Goal: Task Accomplishment & Management: Manage account settings

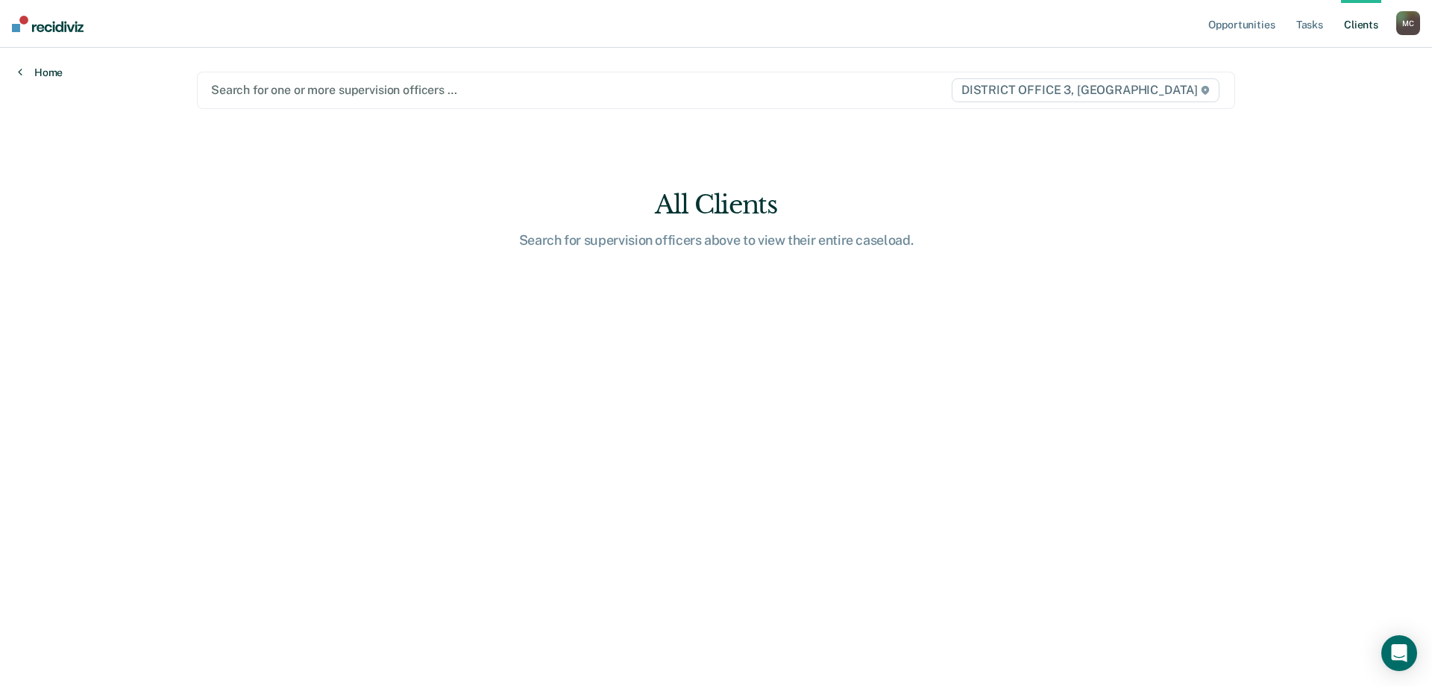
click at [42, 77] on link "Home" at bounding box center [40, 72] width 45 height 13
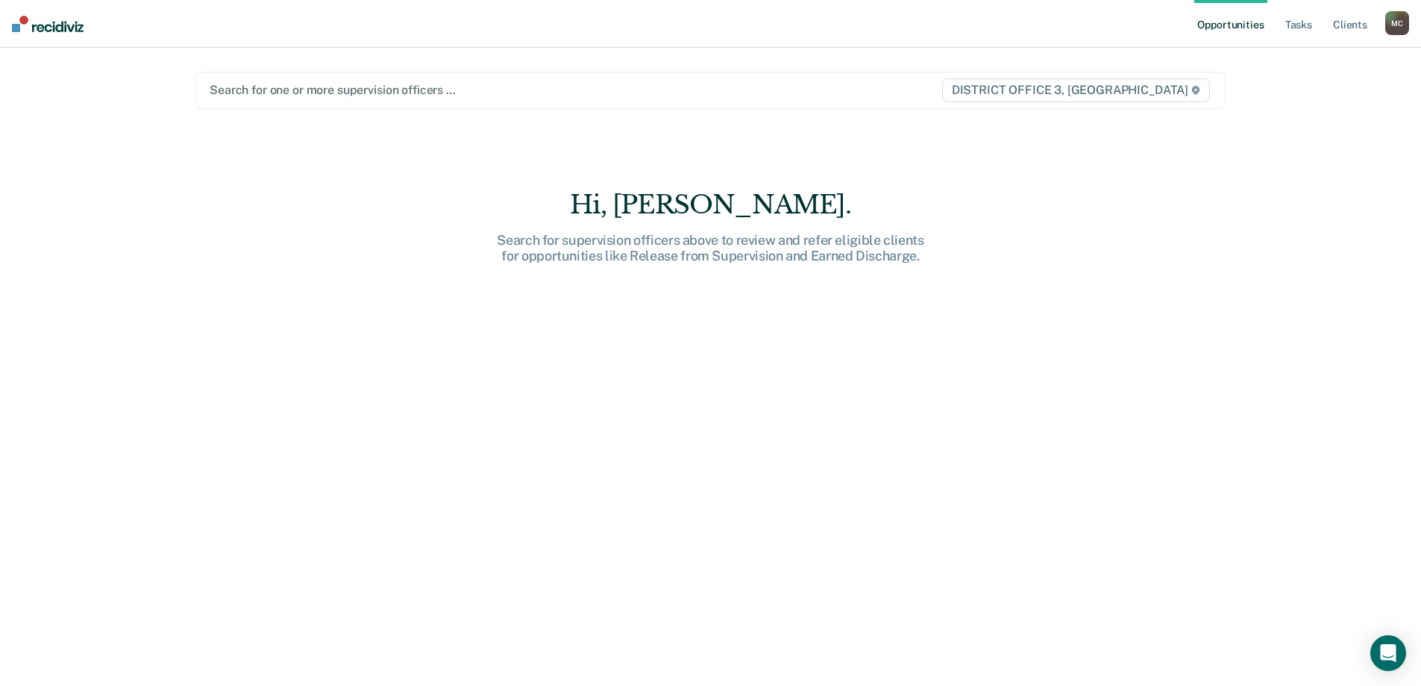
click at [1046, 135] on main "Search for one or more supervision officers … DISTRICT OFFICE 3, CALDWELL Hi, C…" at bounding box center [711, 349] width 1066 height 602
click at [1292, 23] on link "Tasks" at bounding box center [1298, 24] width 33 height 48
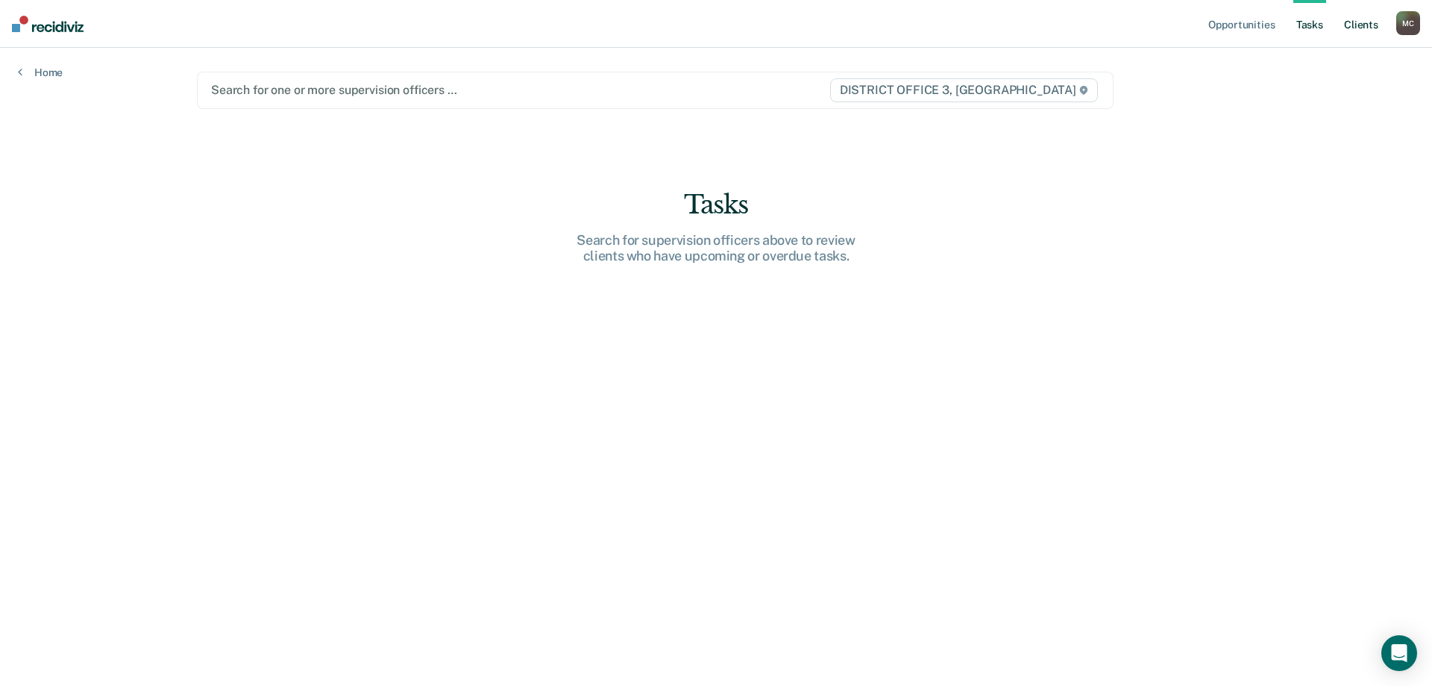
click at [1352, 24] on link "Client s" at bounding box center [1361, 24] width 40 height 48
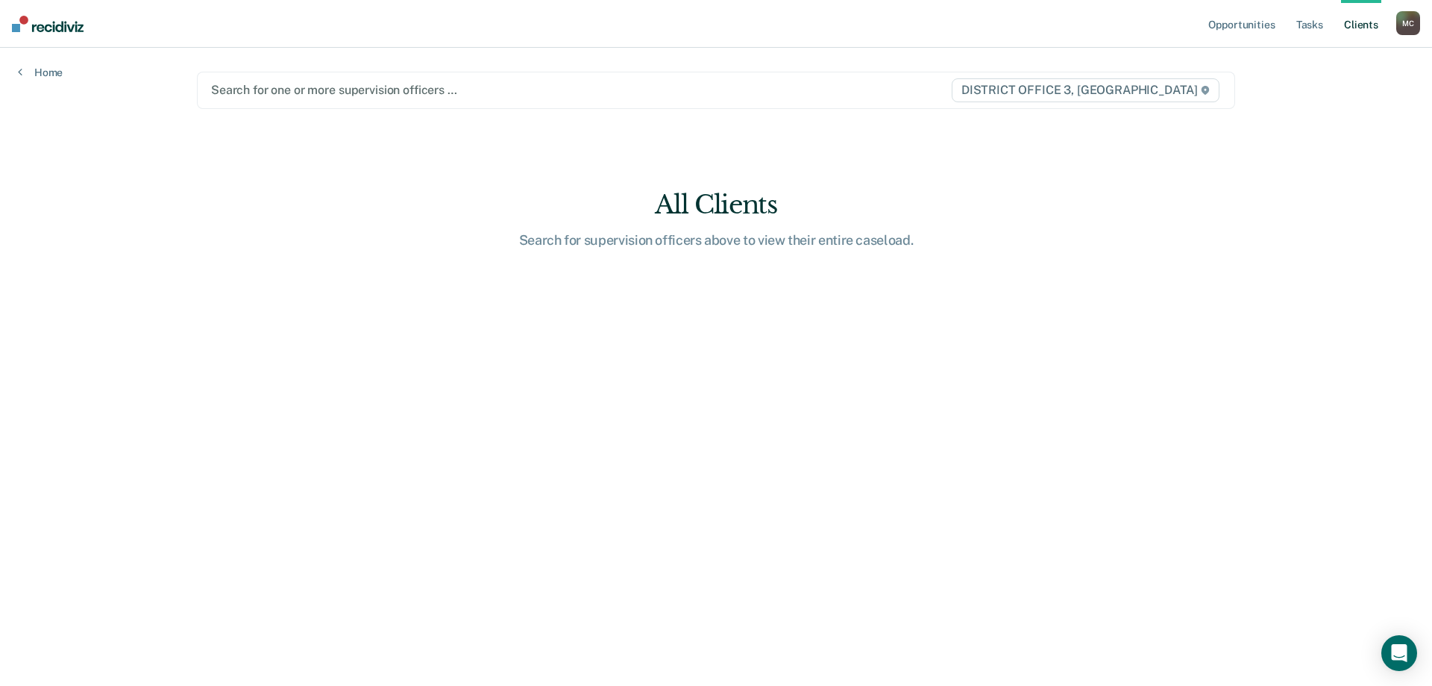
click at [715, 218] on div "All Clients" at bounding box center [715, 204] width 477 height 31
click at [1411, 25] on div "M C" at bounding box center [1408, 23] width 24 height 24
click at [1303, 94] on link "Log Out" at bounding box center [1348, 98] width 120 height 13
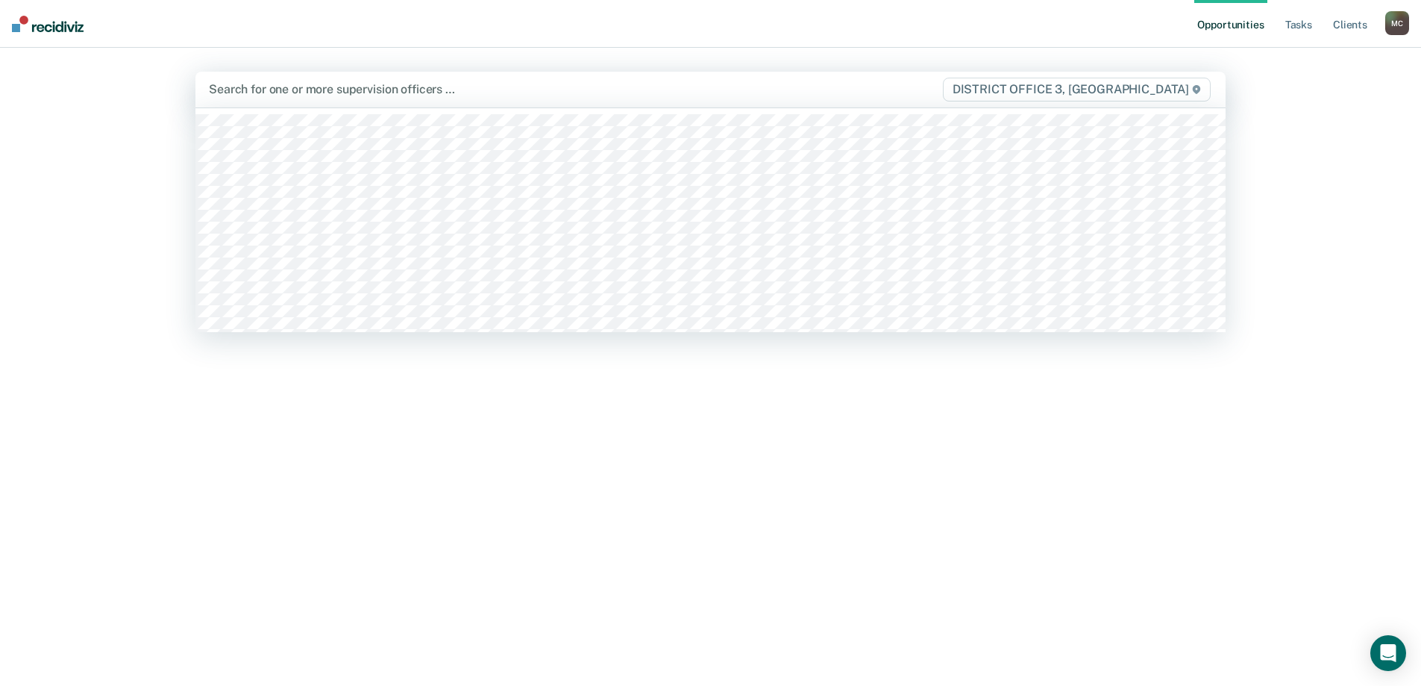
click at [381, 88] on div at bounding box center [559, 89] width 701 height 17
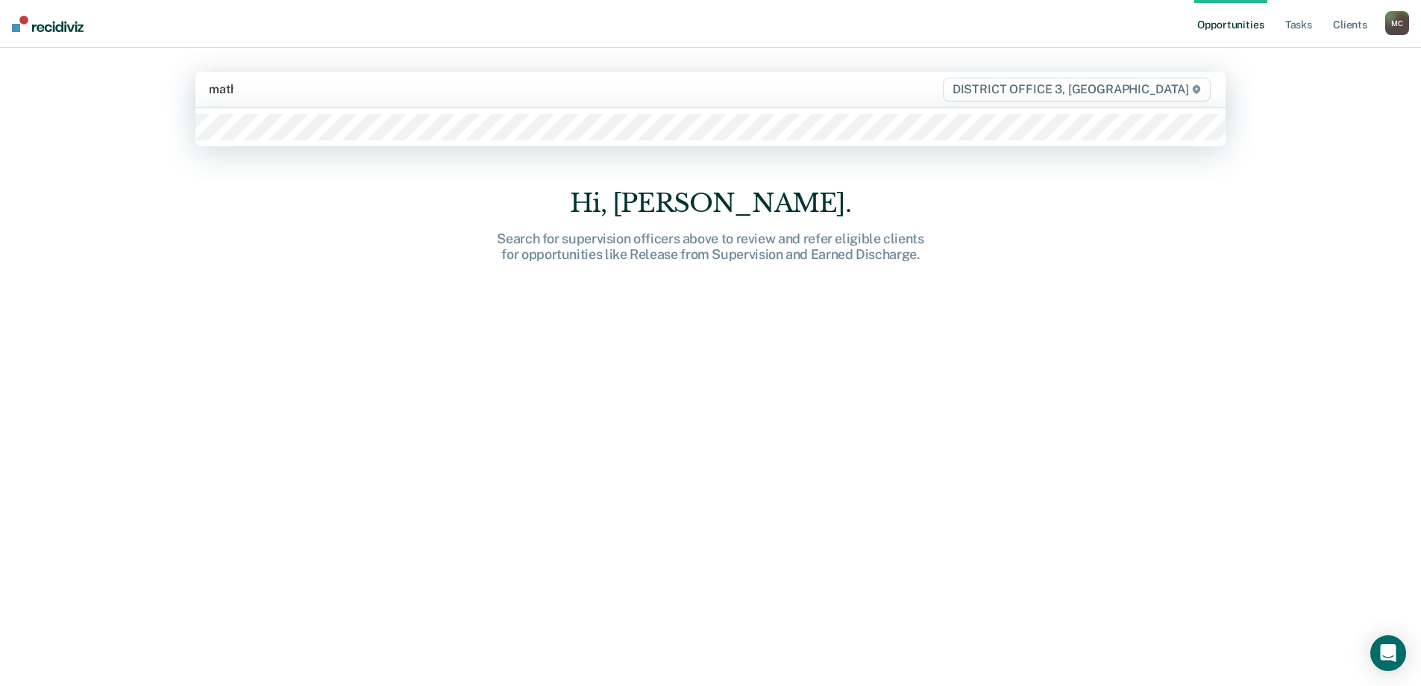
type input "[PERSON_NAME]"
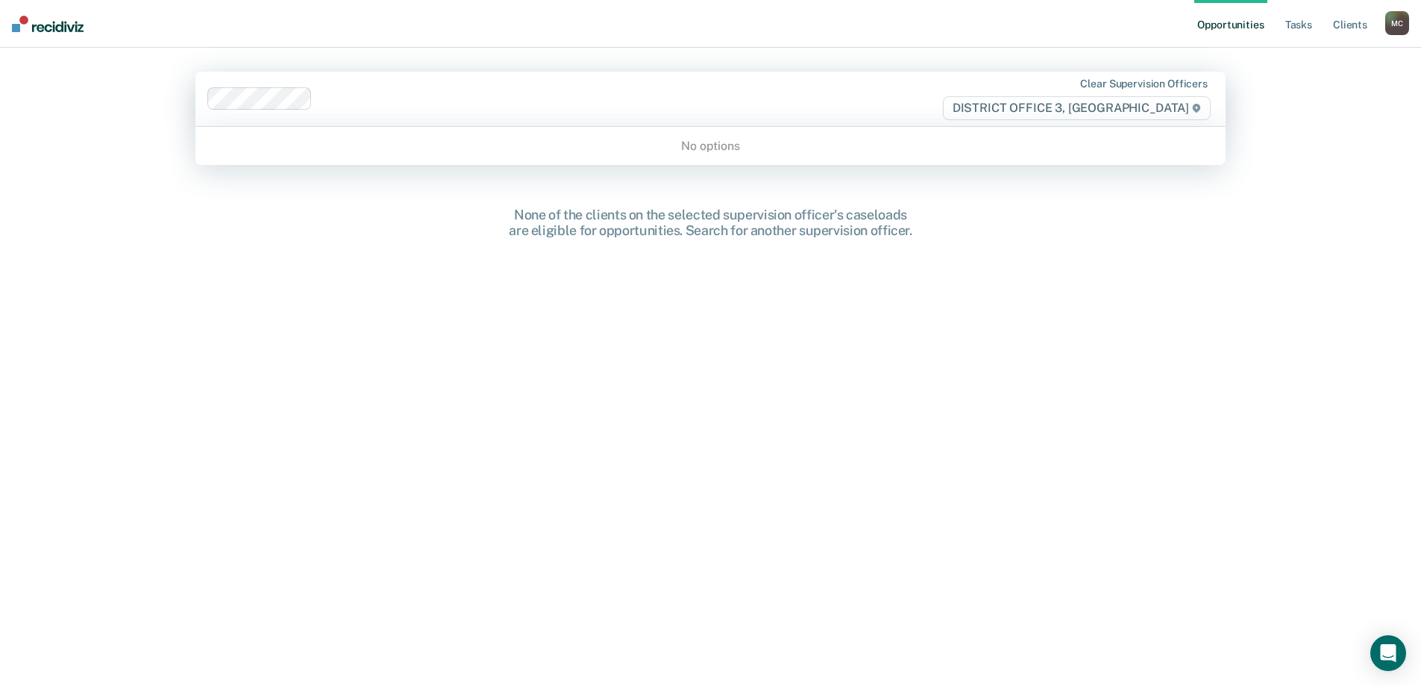
click at [944, 119] on div "Clear supervision officers DISTRICT OFFICE 3, [GEOGRAPHIC_DATA]" at bounding box center [1063, 99] width 302 height 43
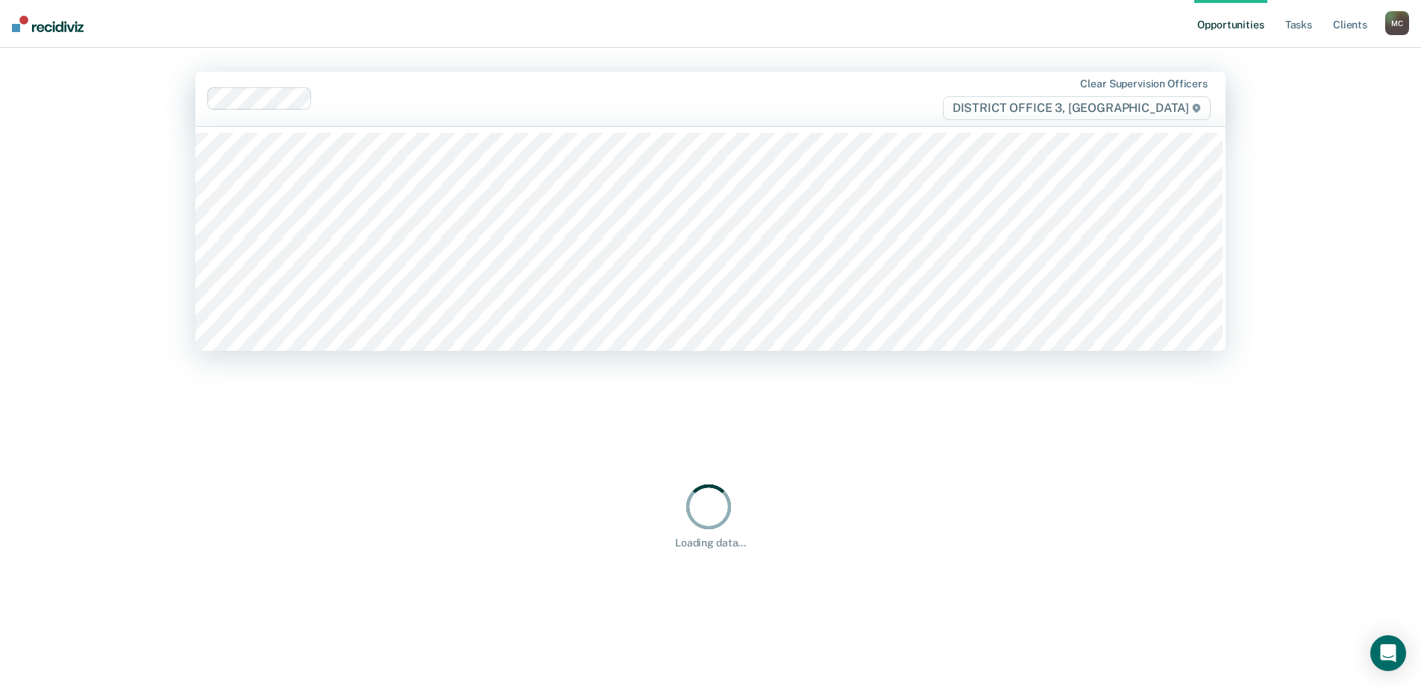
click at [137, 142] on div "Opportunities Tasks Client s [PERSON_NAME], [PERSON_NAME] Profile How it works …" at bounding box center [710, 454] width 1421 height 909
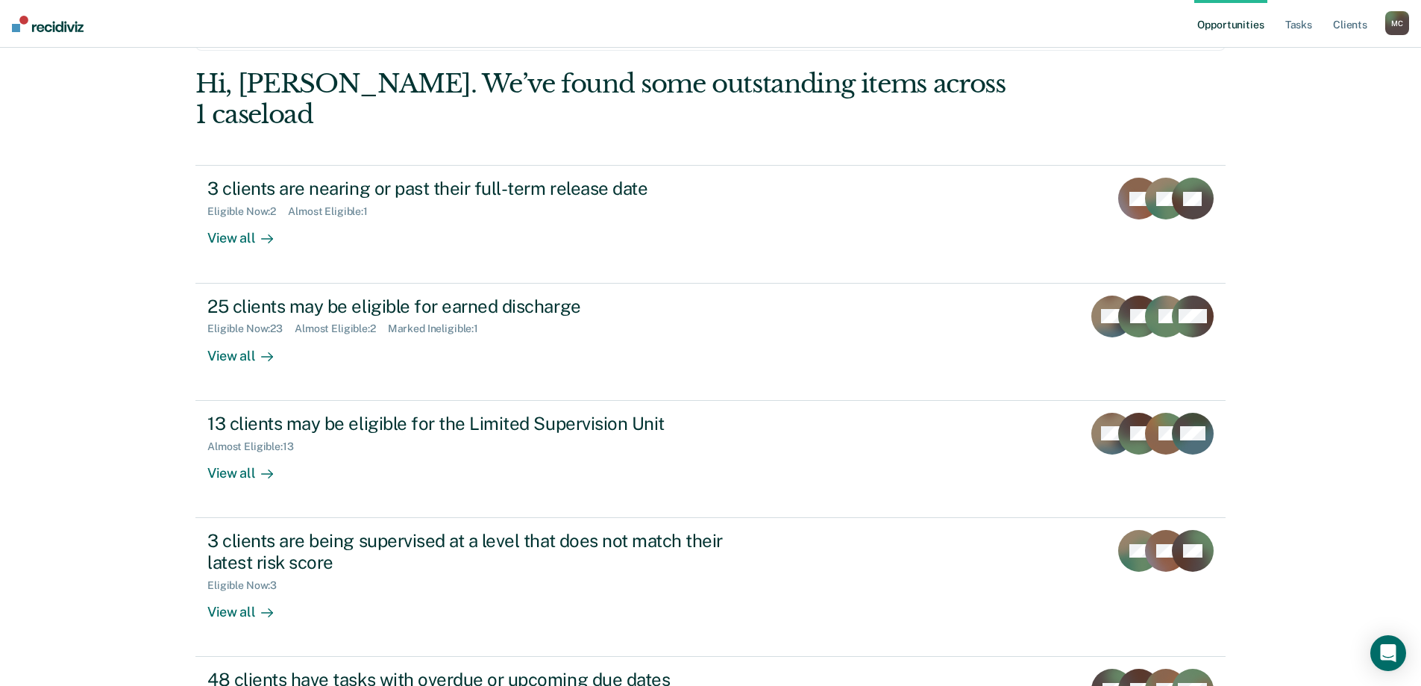
scroll to position [149, 0]
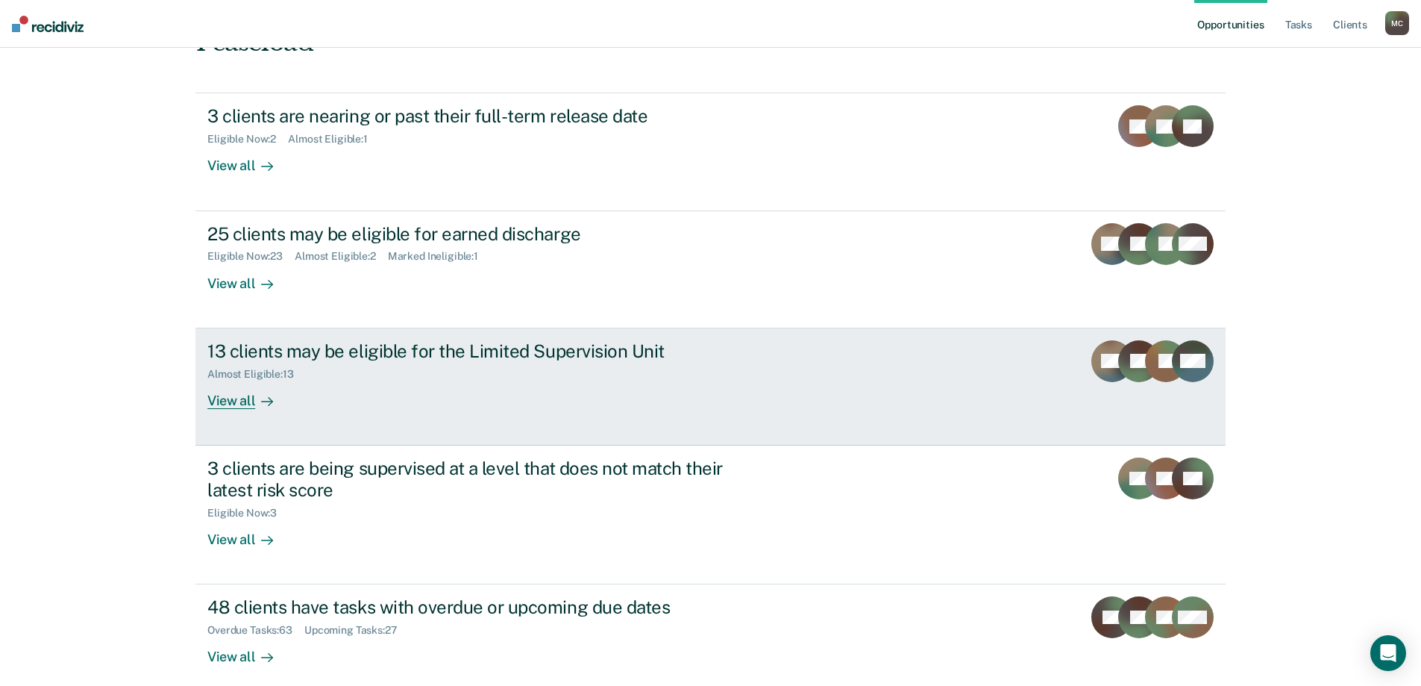
click at [235, 380] on div "View all" at bounding box center [249, 394] width 84 height 29
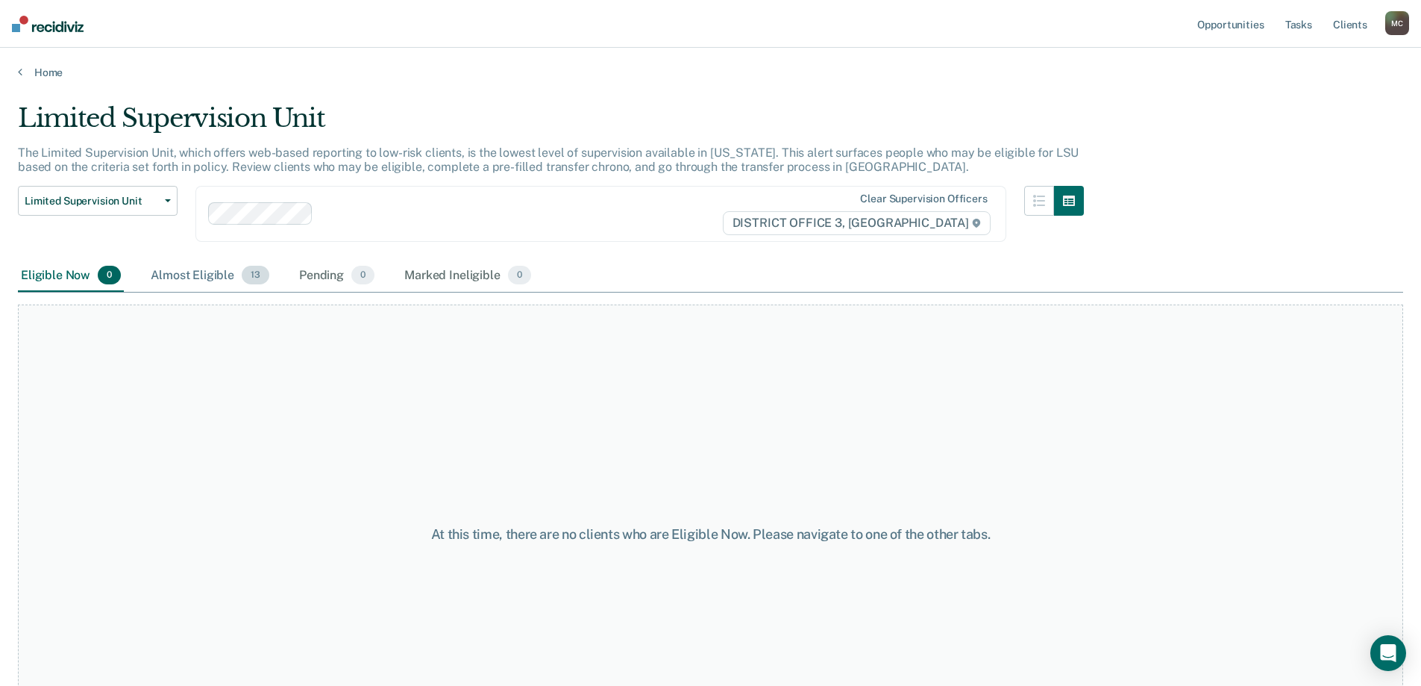
click at [168, 272] on div "Almost Eligible 13" at bounding box center [210, 276] width 125 height 33
click at [188, 275] on div "Almost Eligible 13" at bounding box center [210, 276] width 125 height 33
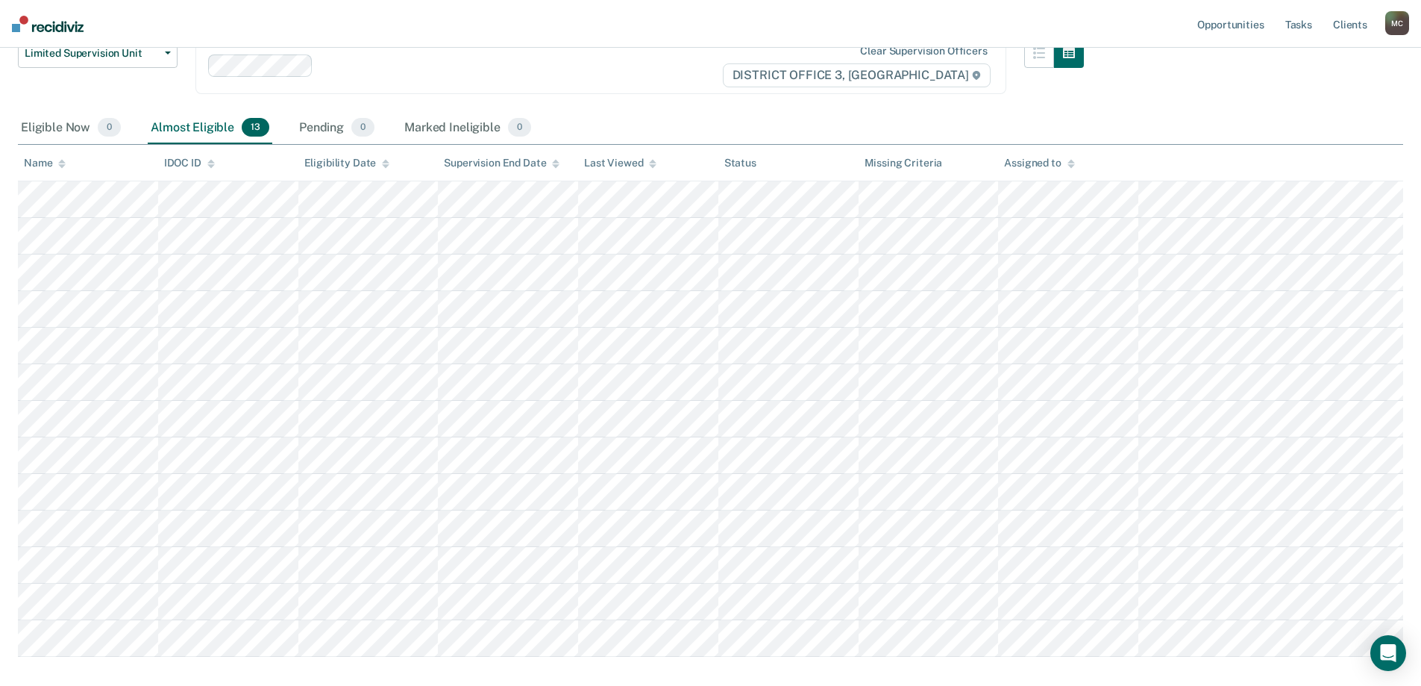
scroll to position [149, 0]
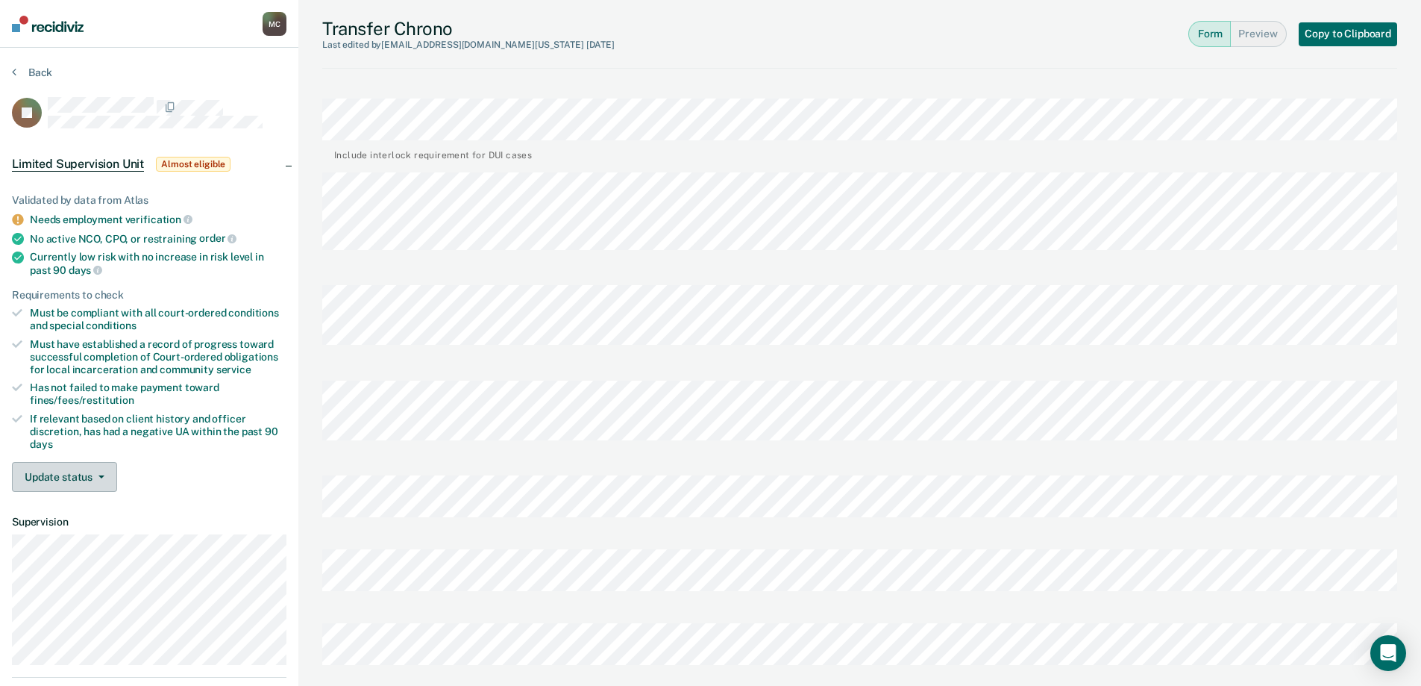
click at [84, 486] on button "Update status" at bounding box center [64, 477] width 105 height 30
click at [234, 484] on div "Update status [PERSON_NAME] Mark Ineligible" at bounding box center [149, 477] width 275 height 30
click at [1318, 34] on button "Copy to Clipboard" at bounding box center [1348, 34] width 98 height 24
click at [301, 165] on div "Transfer Chrono Last edited by [PERSON_NAME][EMAIL_ADDRESS][DOMAIN_NAME][US_STA…" at bounding box center [859, 633] width 1123 height 1267
click at [29, 67] on button "Back" at bounding box center [32, 72] width 40 height 13
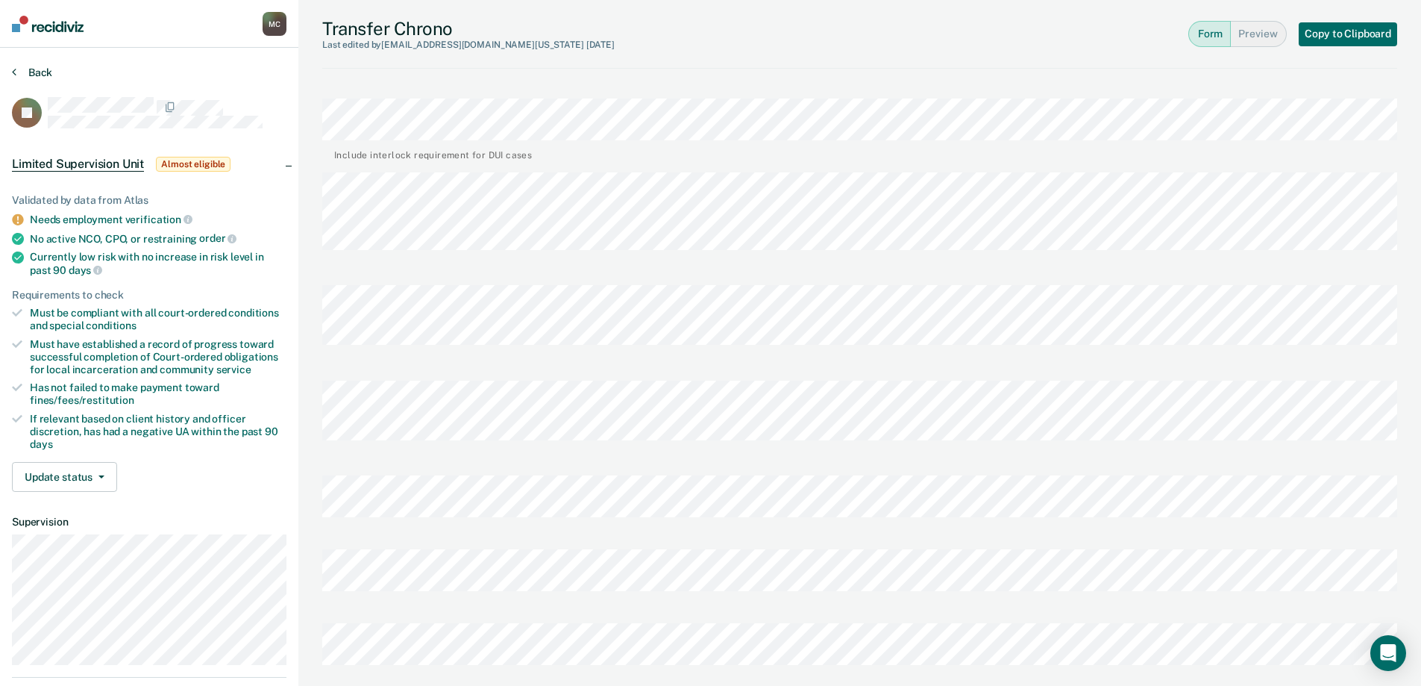
scroll to position [78, 0]
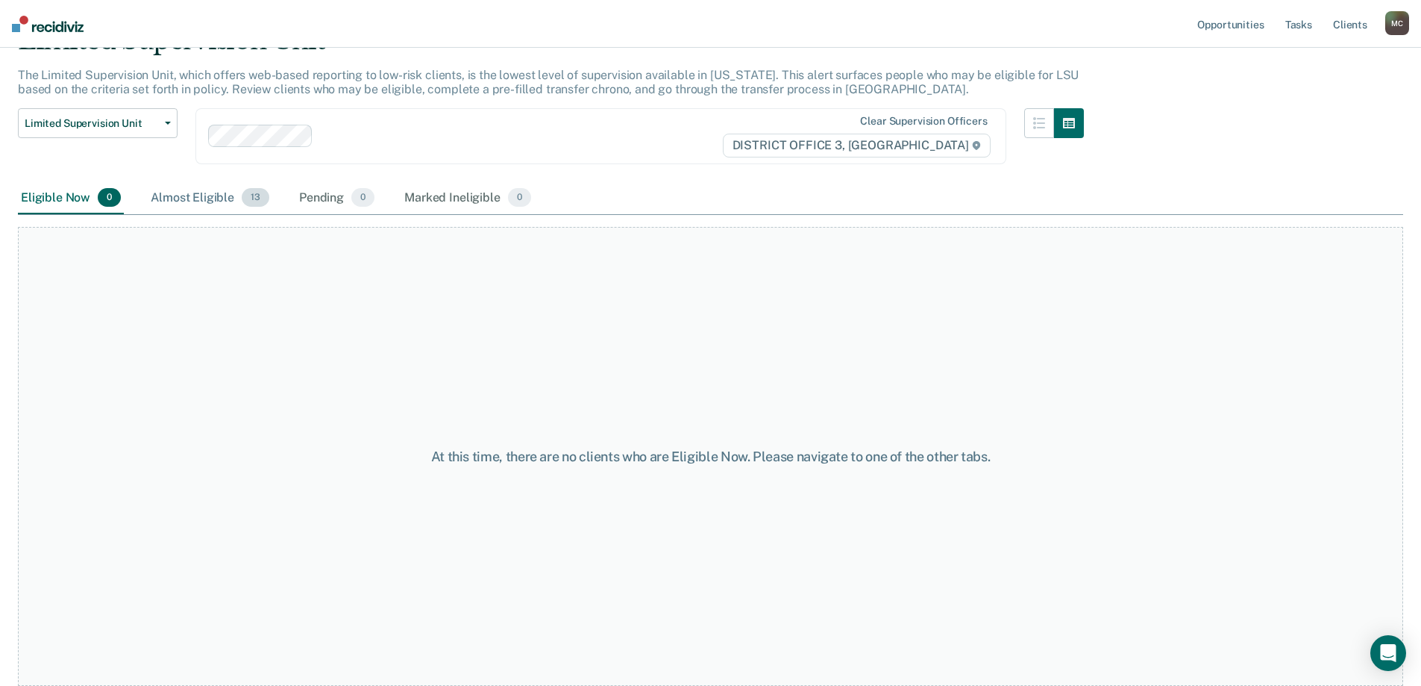
click at [200, 201] on div "Almost Eligible 13" at bounding box center [210, 198] width 125 height 33
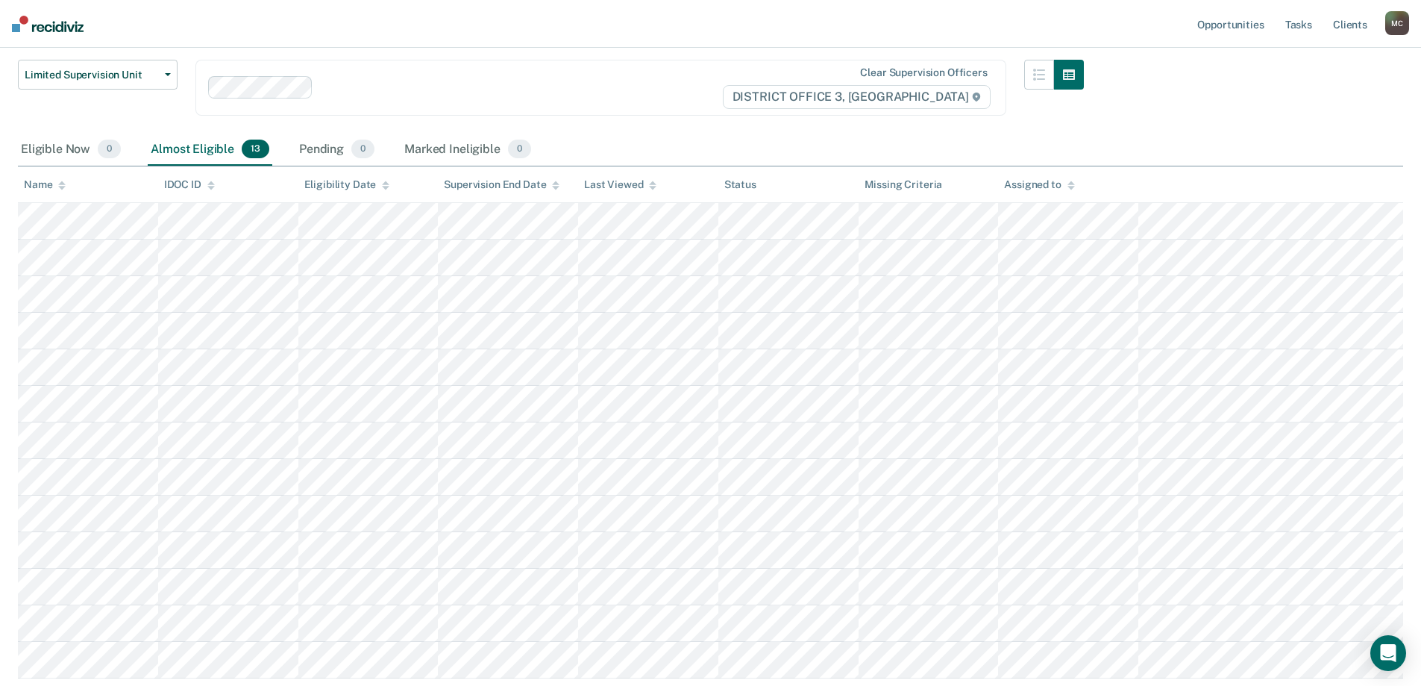
scroll to position [152, 0]
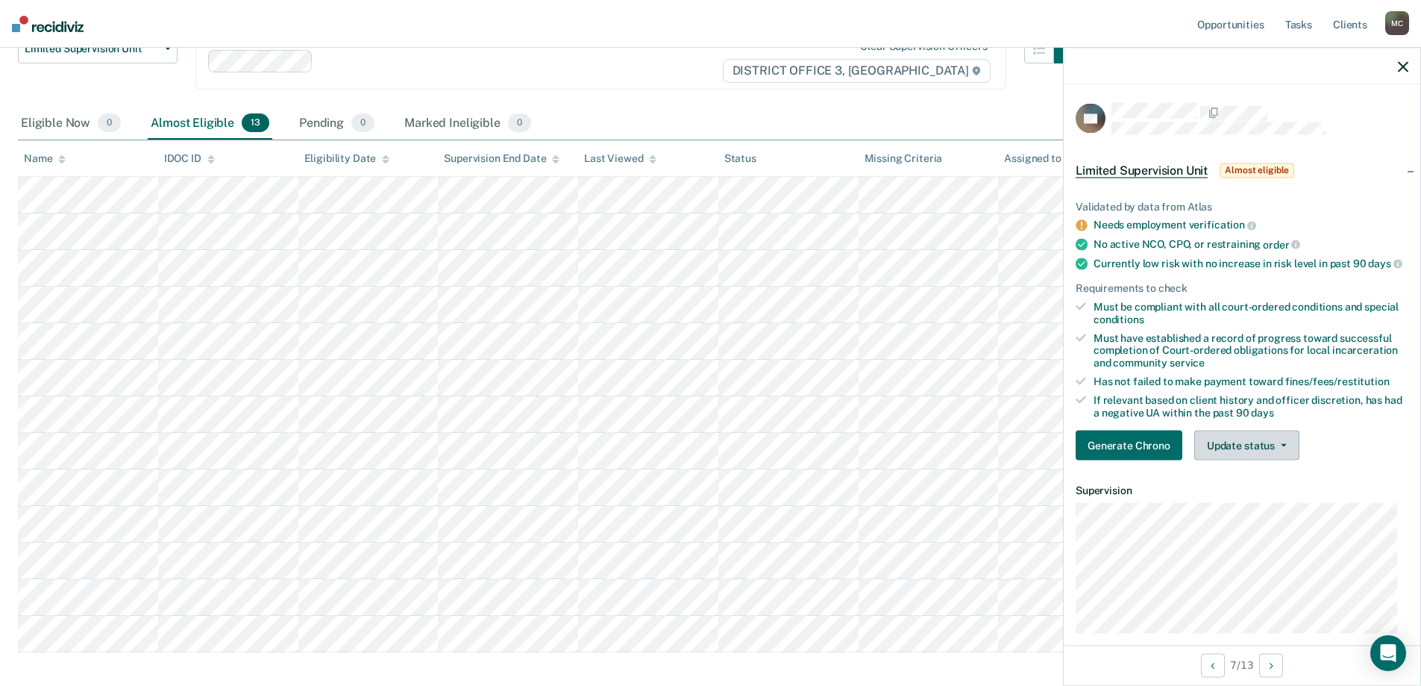
click at [1220, 451] on button "Update status" at bounding box center [1246, 445] width 105 height 30
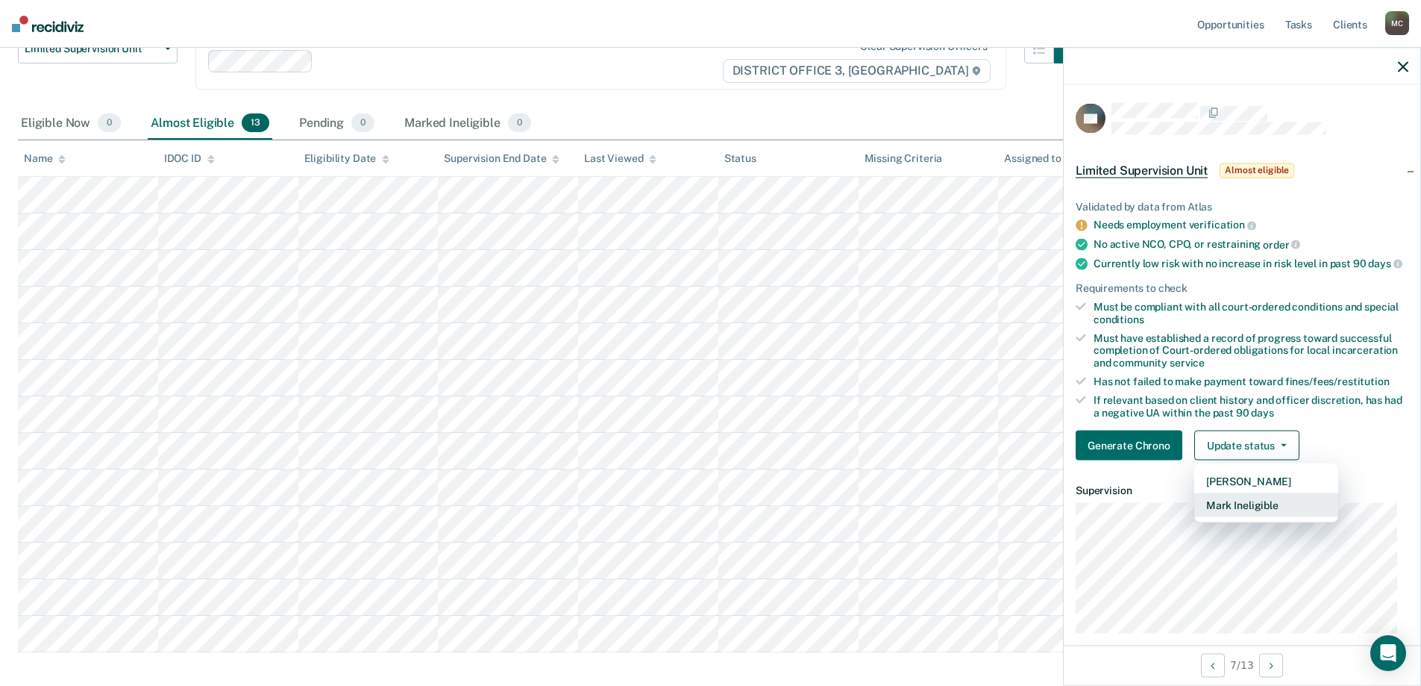
click at [1231, 515] on button "Mark Ineligible" at bounding box center [1266, 505] width 144 height 24
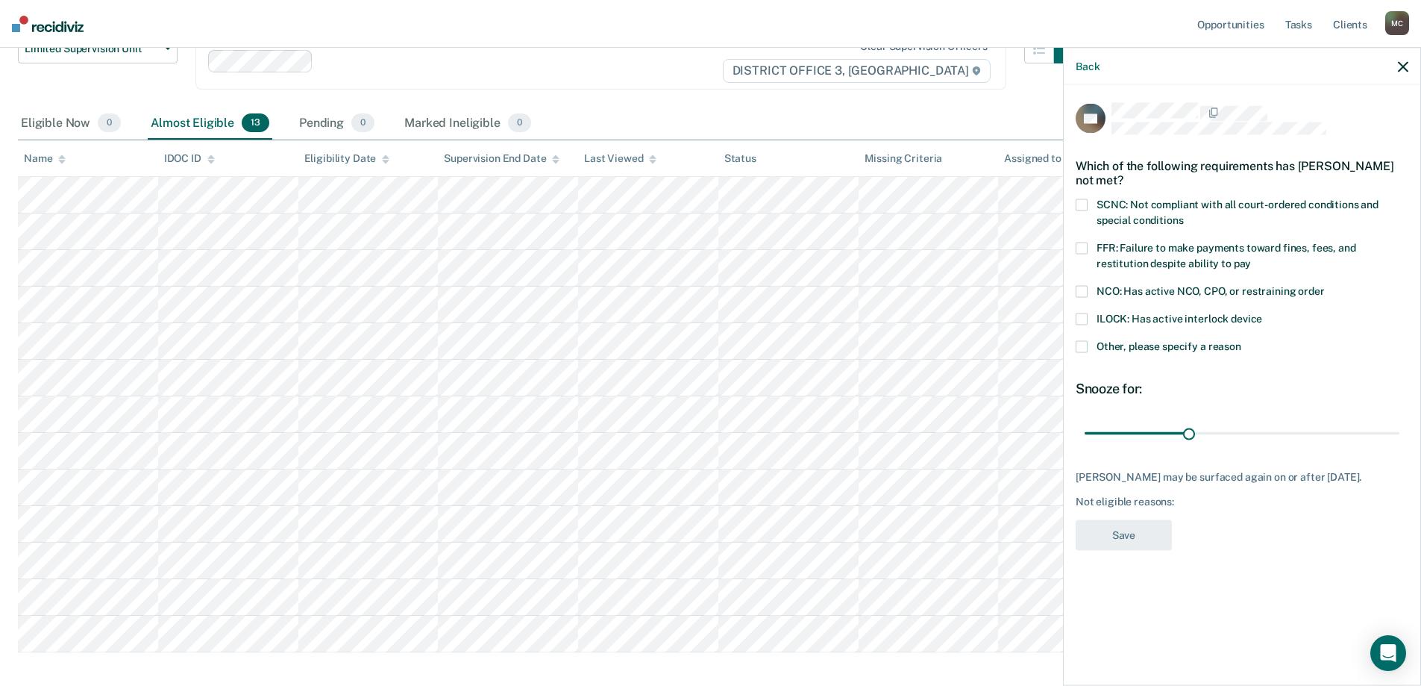
click at [1399, 69] on icon "button" at bounding box center [1403, 66] width 10 height 10
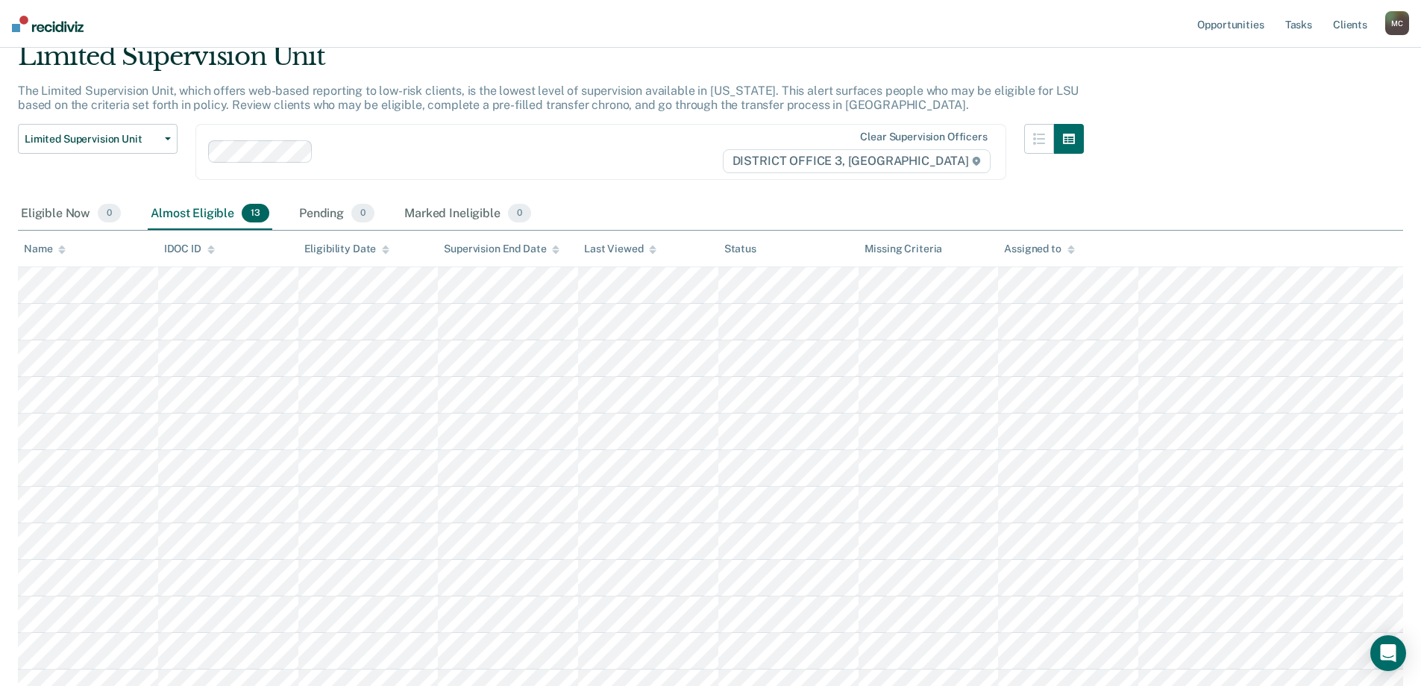
scroll to position [0, 0]
